Goal: Task Accomplishment & Management: Complete application form

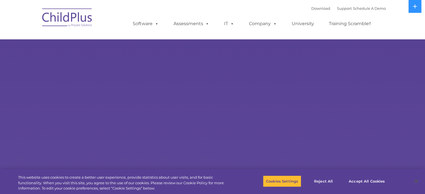
select select "MEDIUM"
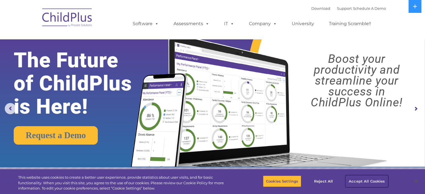
click at [357, 179] on button "Accept All Cookies" at bounding box center [367, 182] width 42 height 12
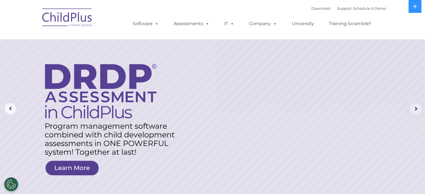
click at [417, 108] on rs-arrow at bounding box center [415, 108] width 11 height 11
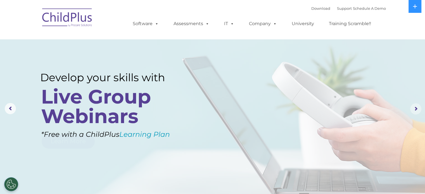
click at [417, 108] on rs-arrow at bounding box center [415, 108] width 11 height 11
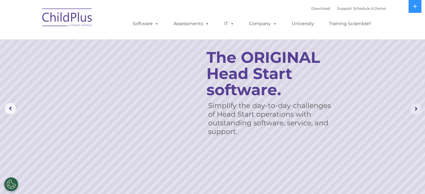
click at [417, 108] on rs-arrow at bounding box center [415, 108] width 11 height 11
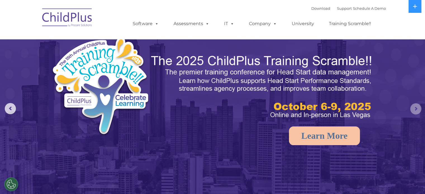
click at [417, 108] on rs-arrow at bounding box center [415, 108] width 11 height 11
